Goal: Information Seeking & Learning: Learn about a topic

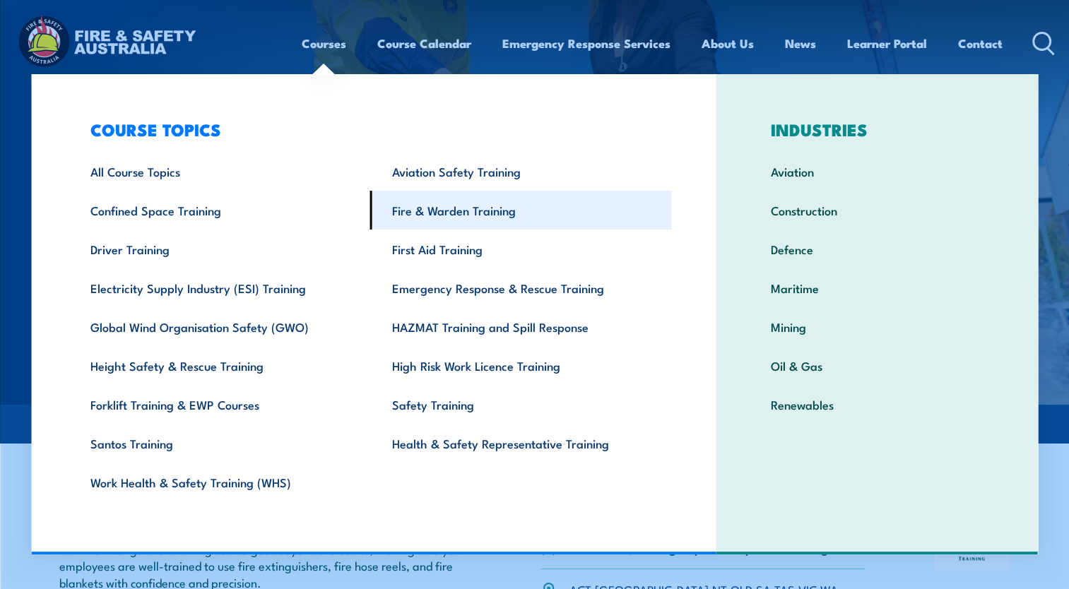
click at [462, 219] on link "Fire & Warden Training" at bounding box center [521, 210] width 302 height 39
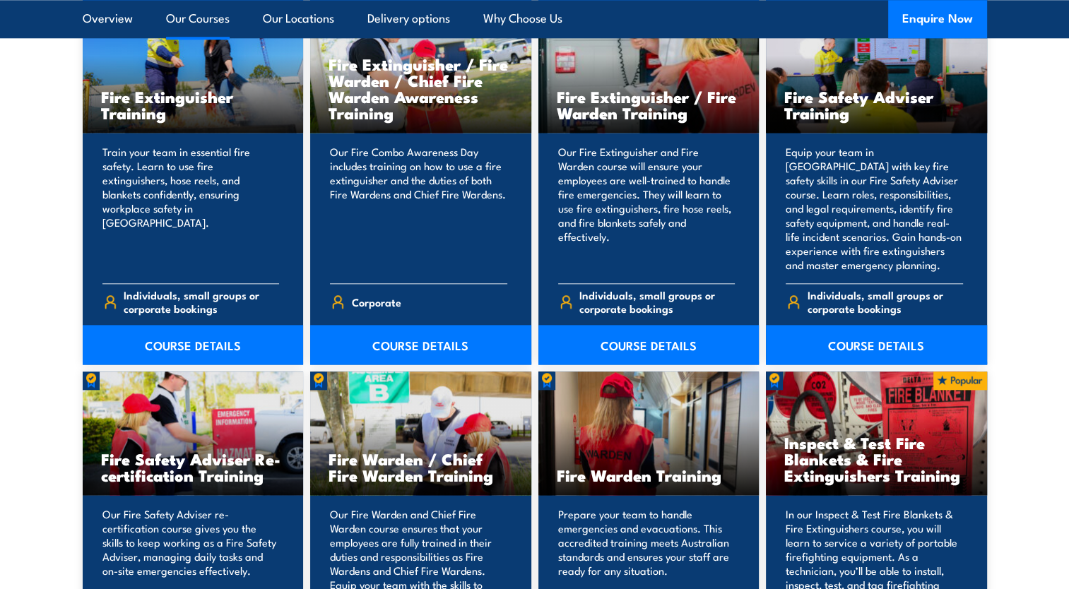
scroll to position [1624, 0]
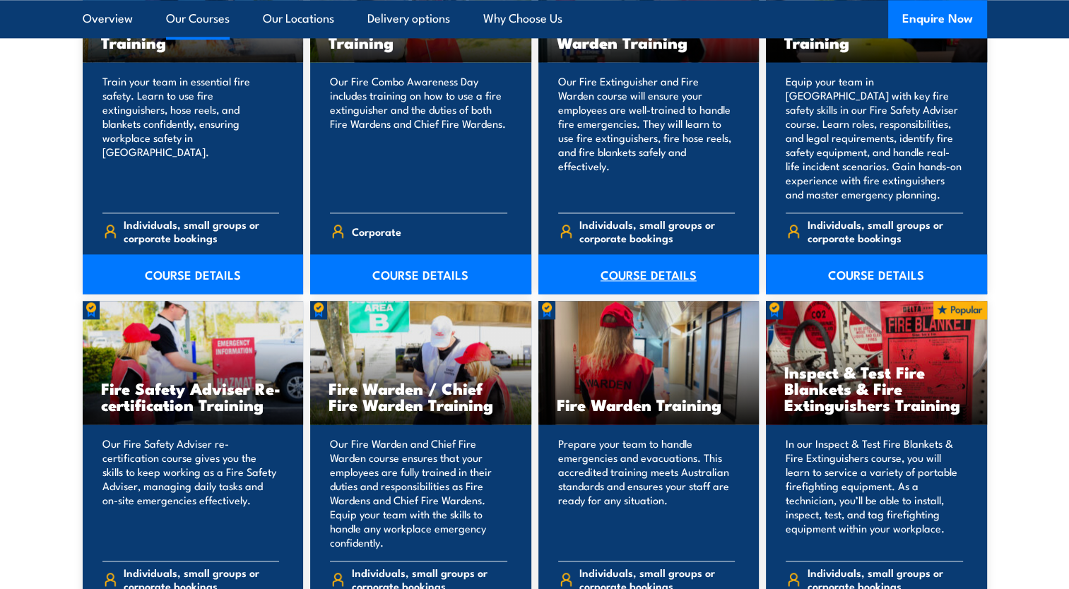
click at [647, 279] on link "COURSE DETAILS" at bounding box center [648, 274] width 221 height 40
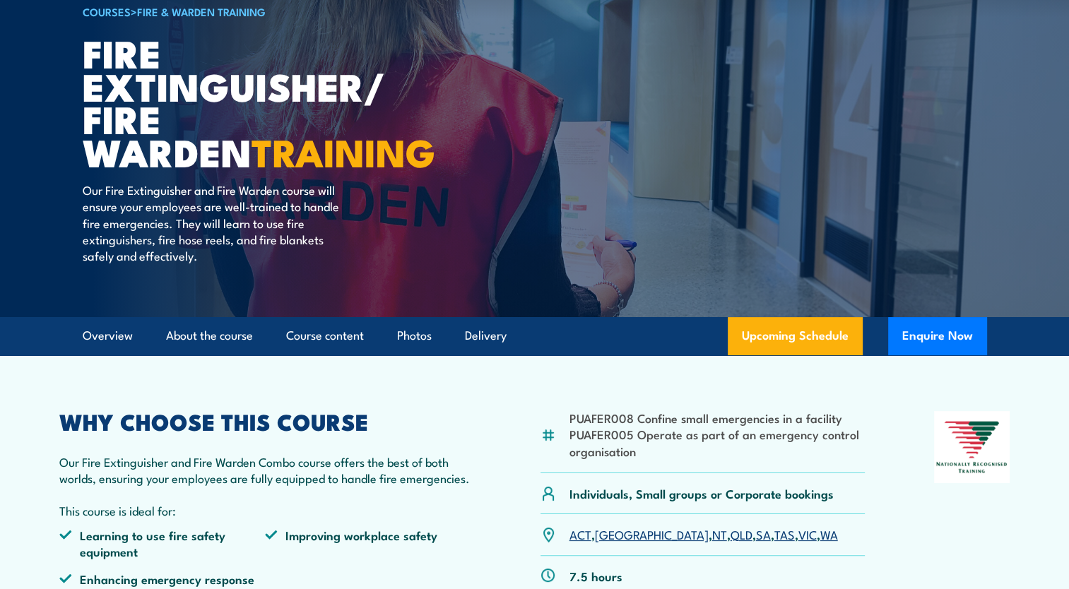
scroll to position [141, 0]
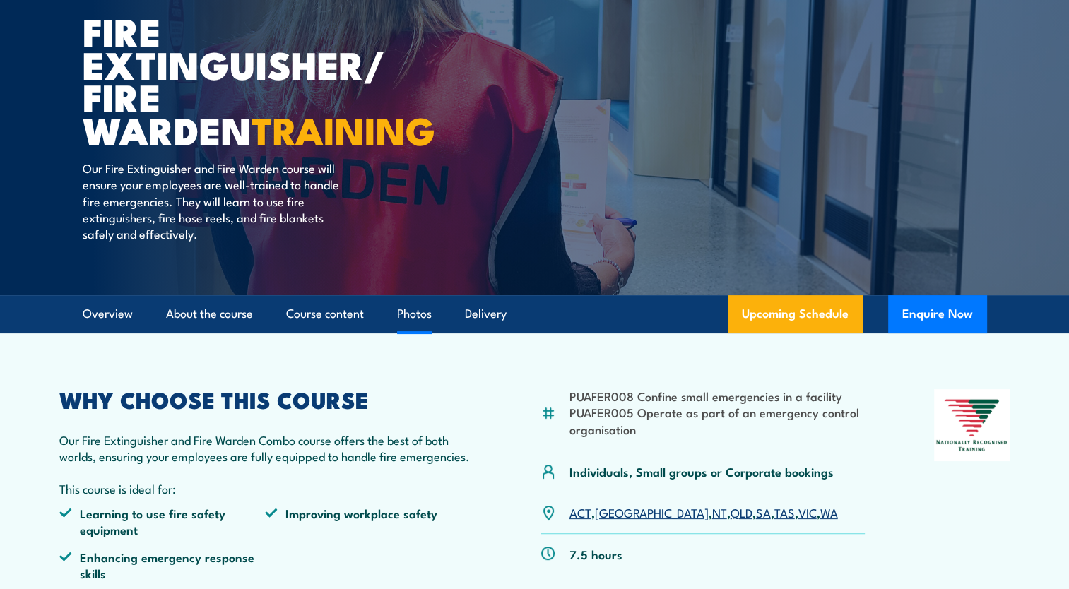
click at [401, 310] on link "Photos" at bounding box center [414, 313] width 35 height 37
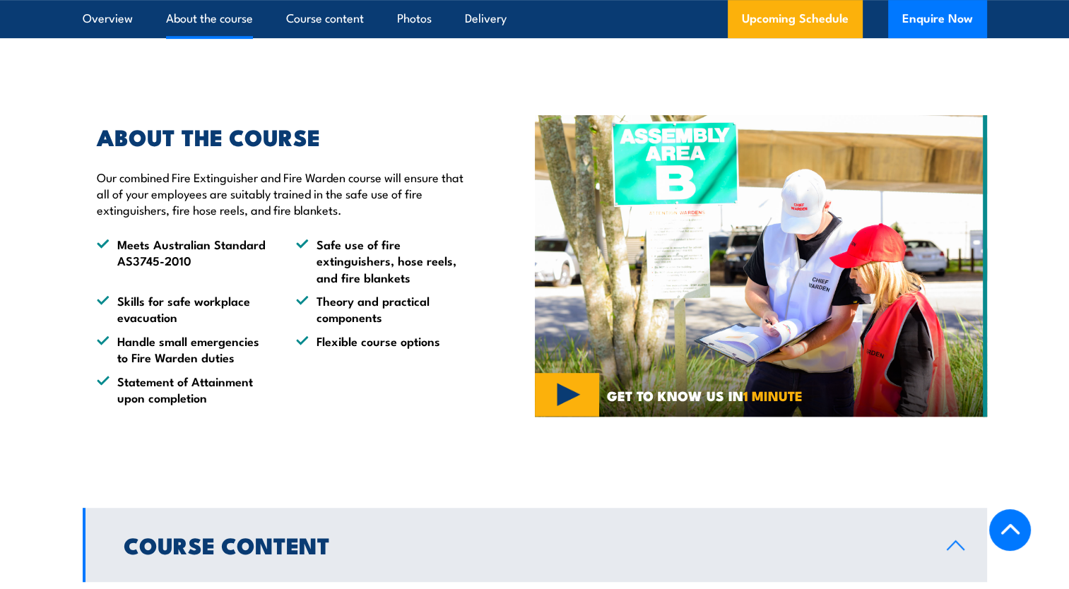
scroll to position [717, 0]
